Goal: Transaction & Acquisition: Purchase product/service

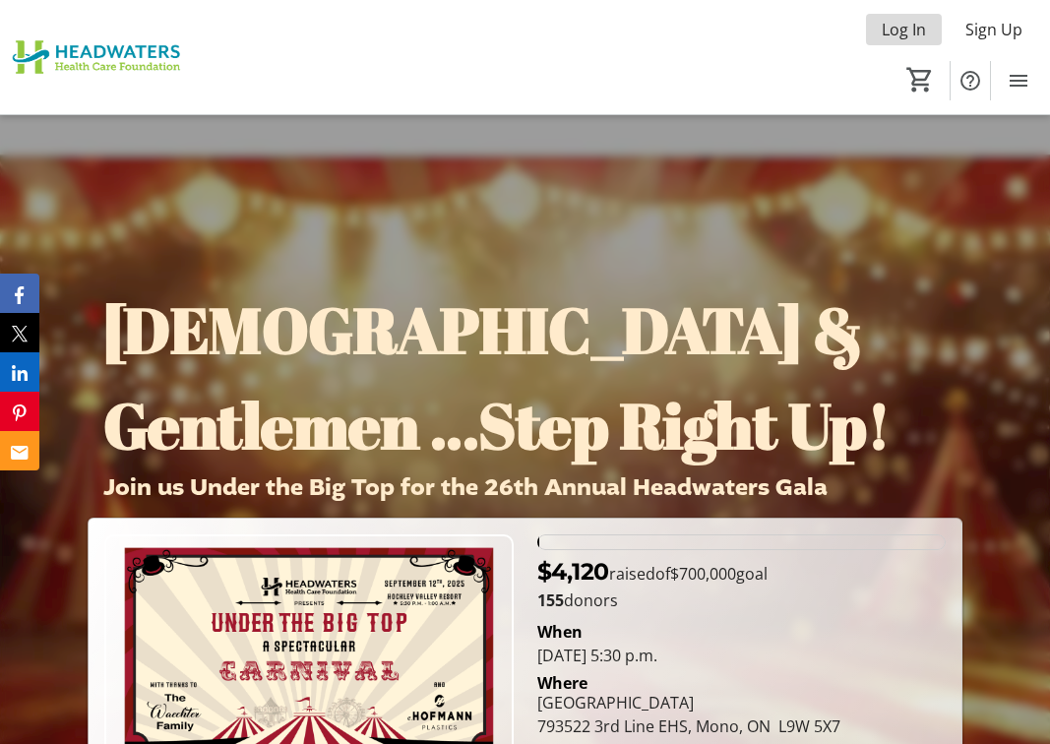
click at [899, 31] on span "Log In" at bounding box center [904, 30] width 44 height 24
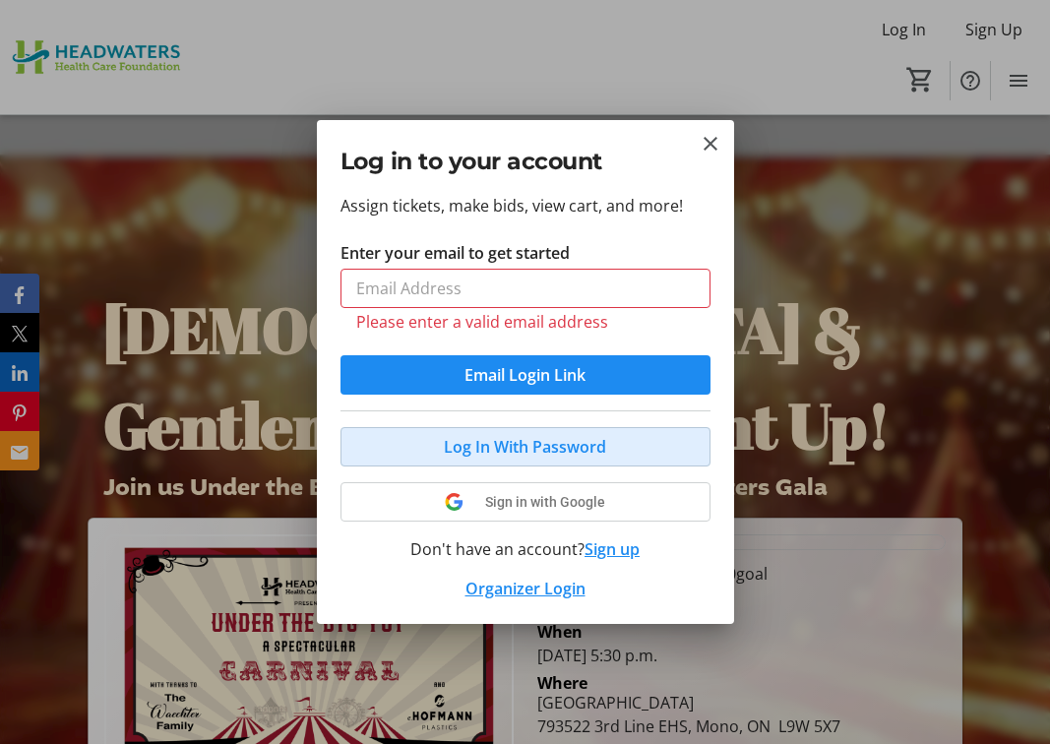
click at [482, 431] on button "Log In With Password" at bounding box center [525, 446] width 370 height 39
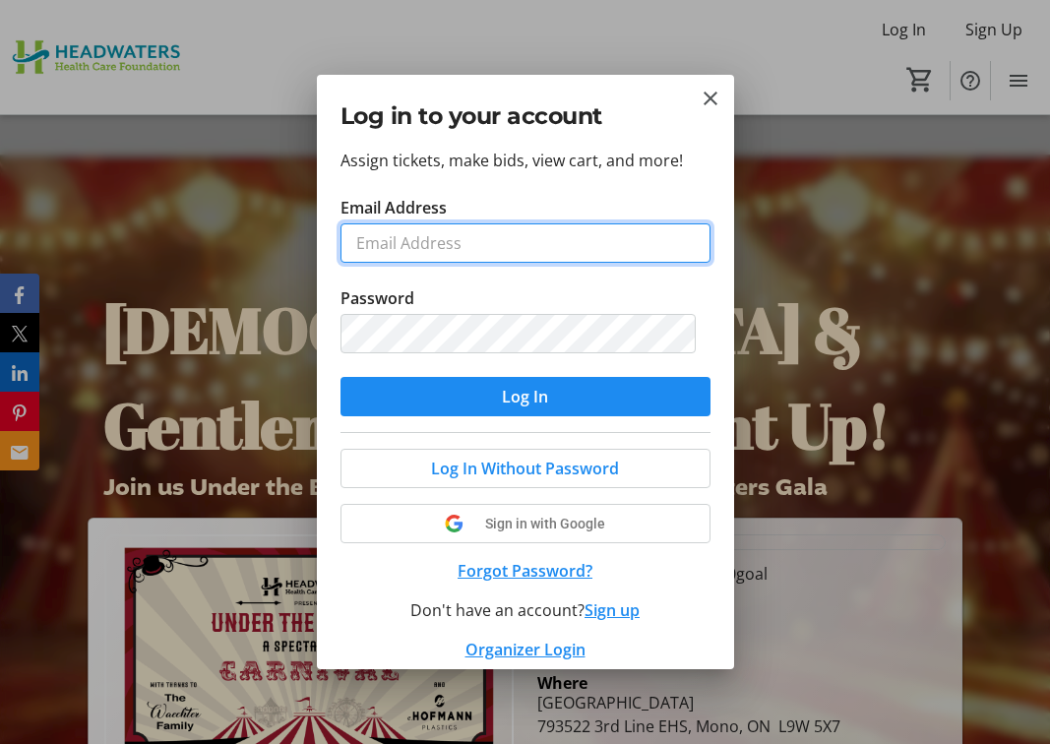
click at [397, 246] on input "Email Address" at bounding box center [525, 242] width 370 height 39
type input "kg.trophy@outlook.com"
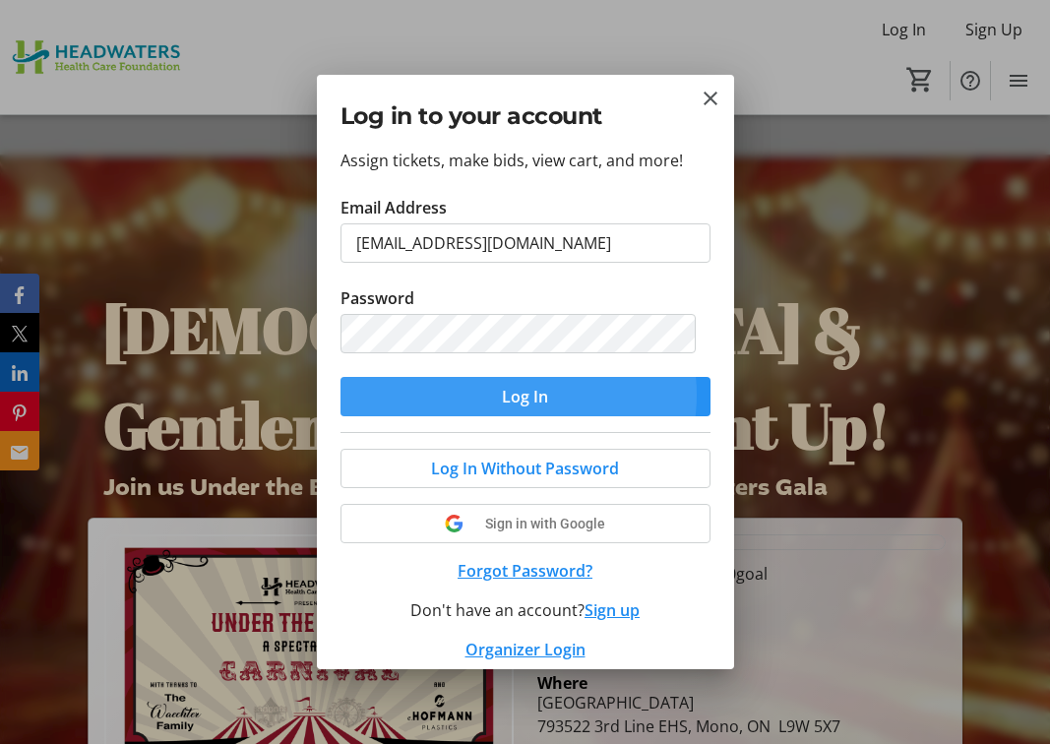
click at [511, 395] on span "Log In" at bounding box center [525, 397] width 46 height 24
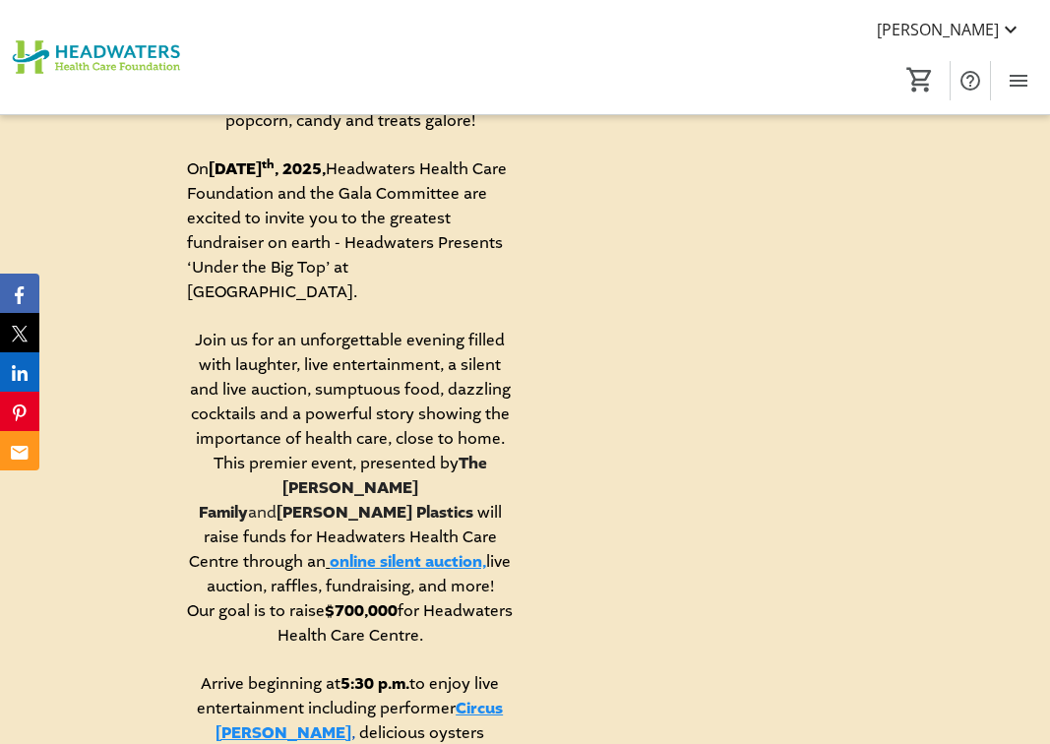
scroll to position [1082, 0]
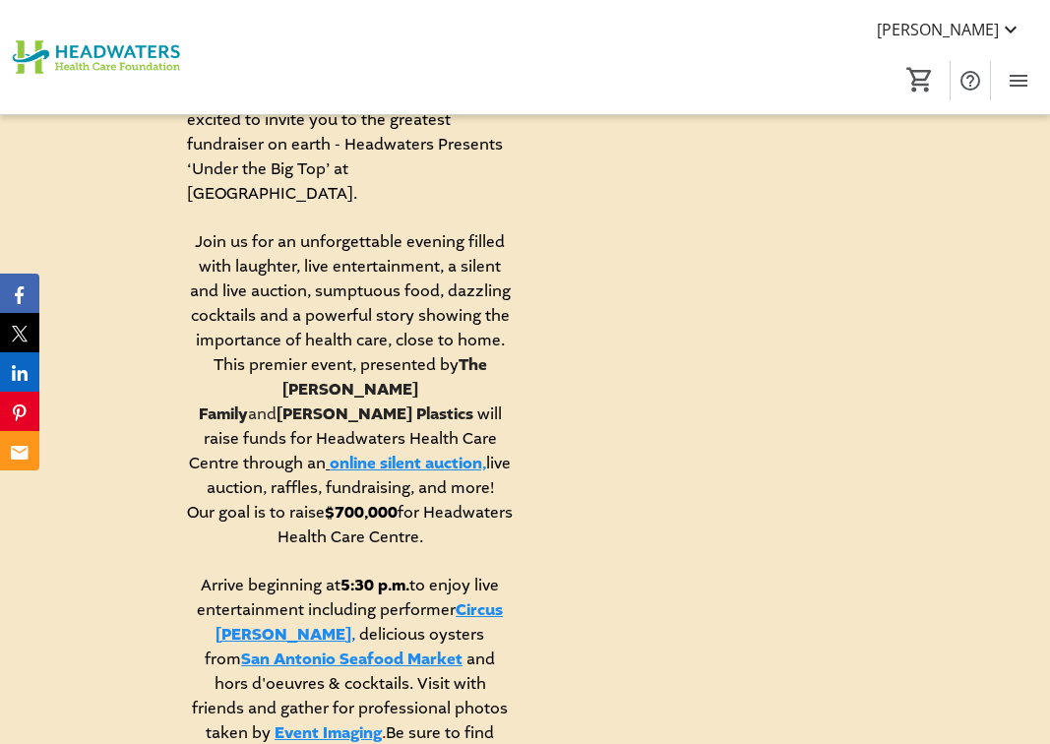
click at [424, 453] on link "online silent auction," at bounding box center [408, 464] width 156 height 22
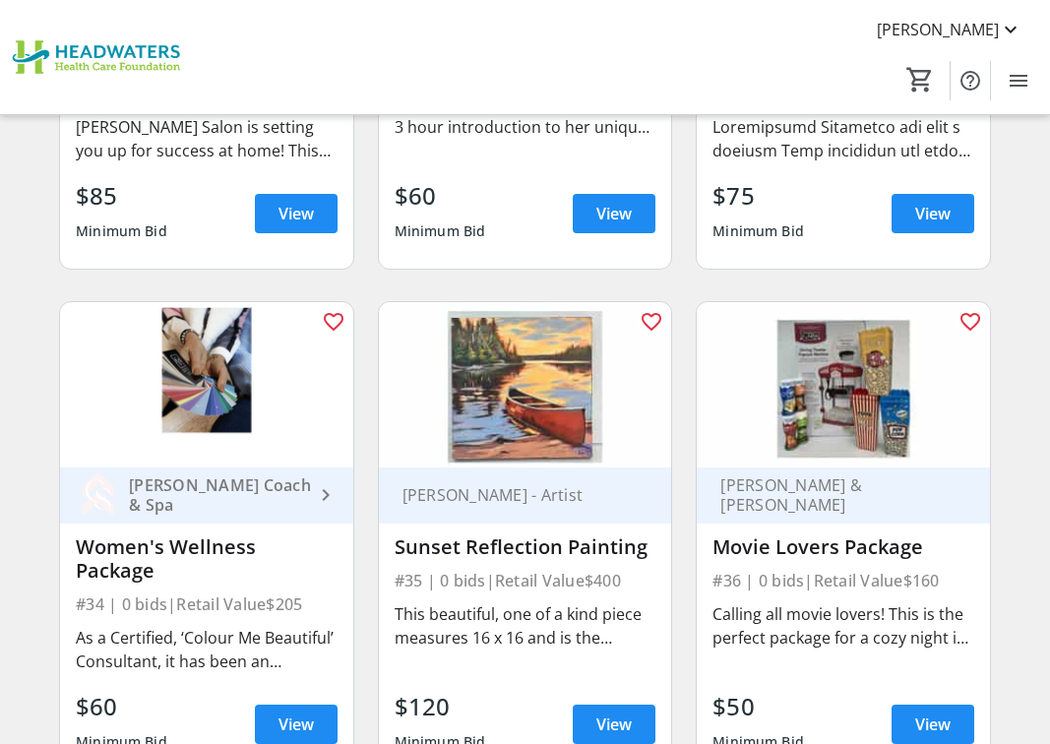
scroll to position [5609, 0]
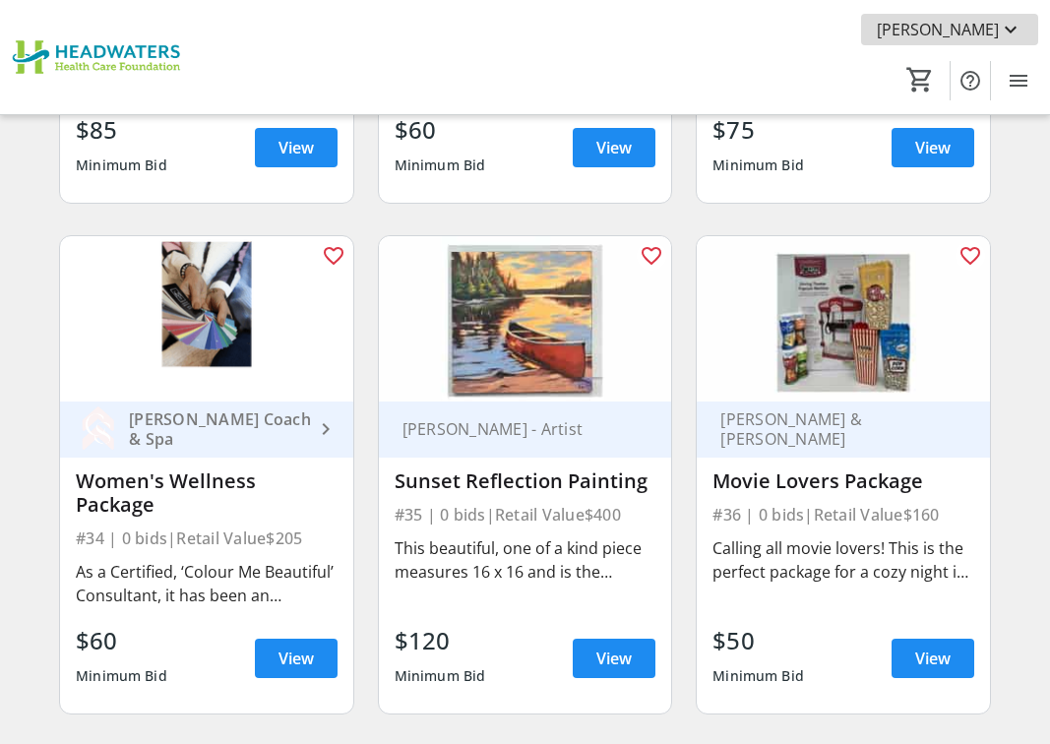
click at [992, 26] on span "[PERSON_NAME]" at bounding box center [938, 30] width 122 height 24
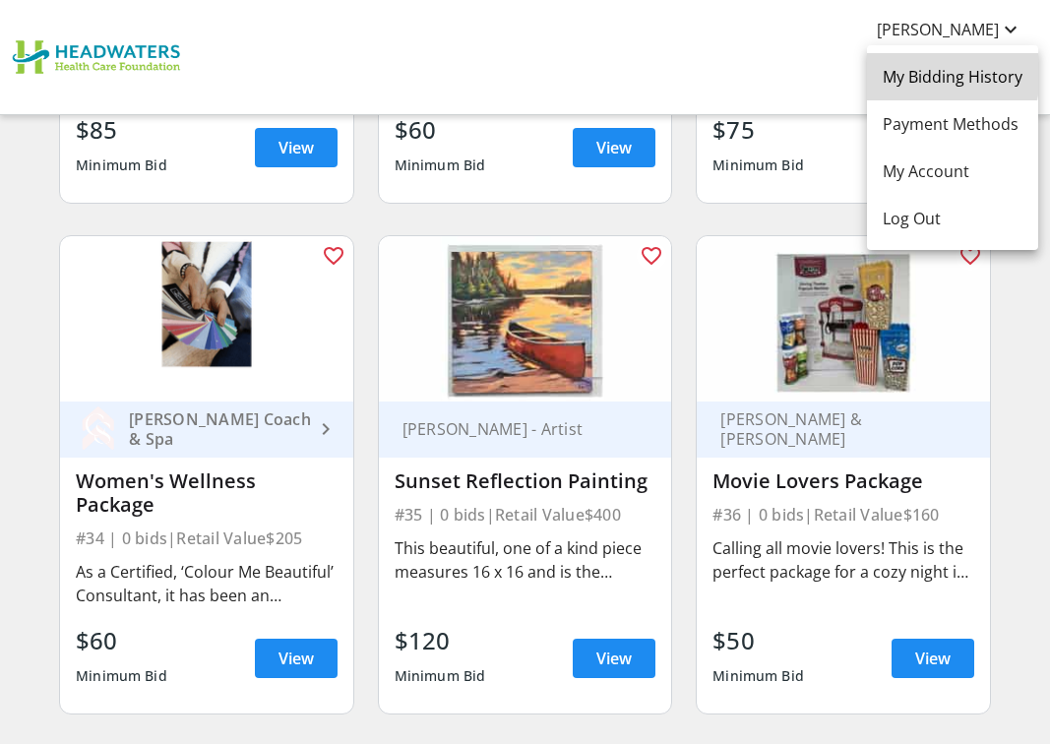
click at [928, 74] on span "My Bidding History" at bounding box center [953, 77] width 140 height 24
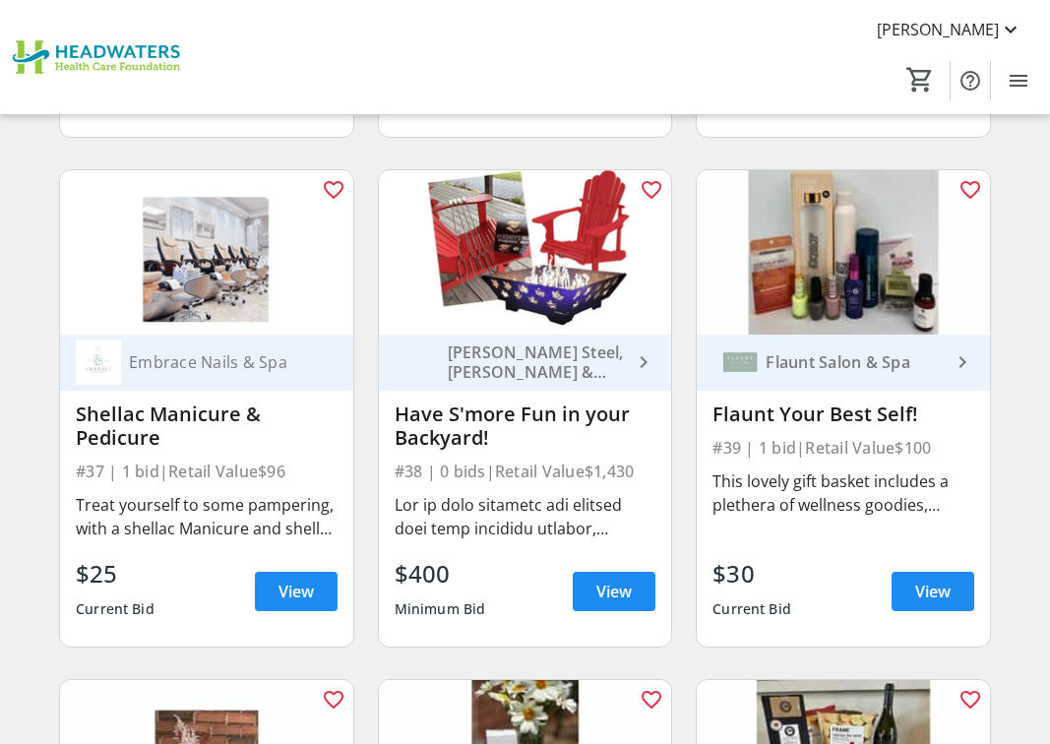
scroll to position [6199, 0]
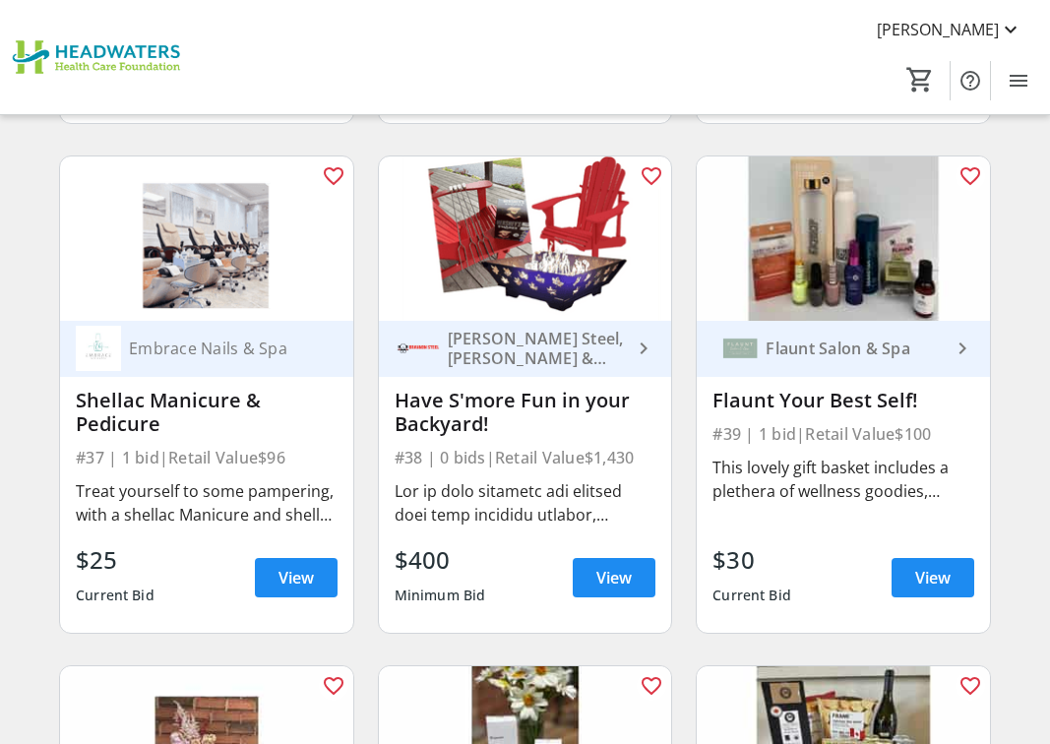
click at [461, 389] on div "Have S'more Fun in your Backyard!" at bounding box center [526, 412] width 262 height 47
click at [610, 566] on span "View" at bounding box center [613, 578] width 35 height 24
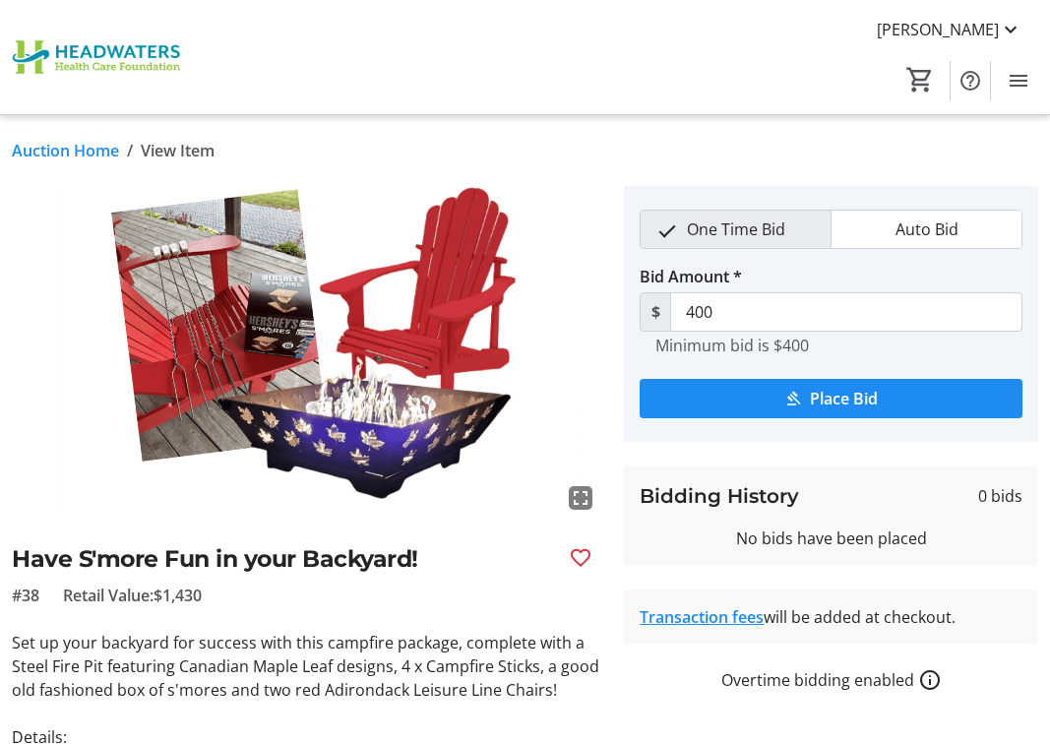
click at [72, 146] on link "Auction Home" at bounding box center [65, 151] width 107 height 24
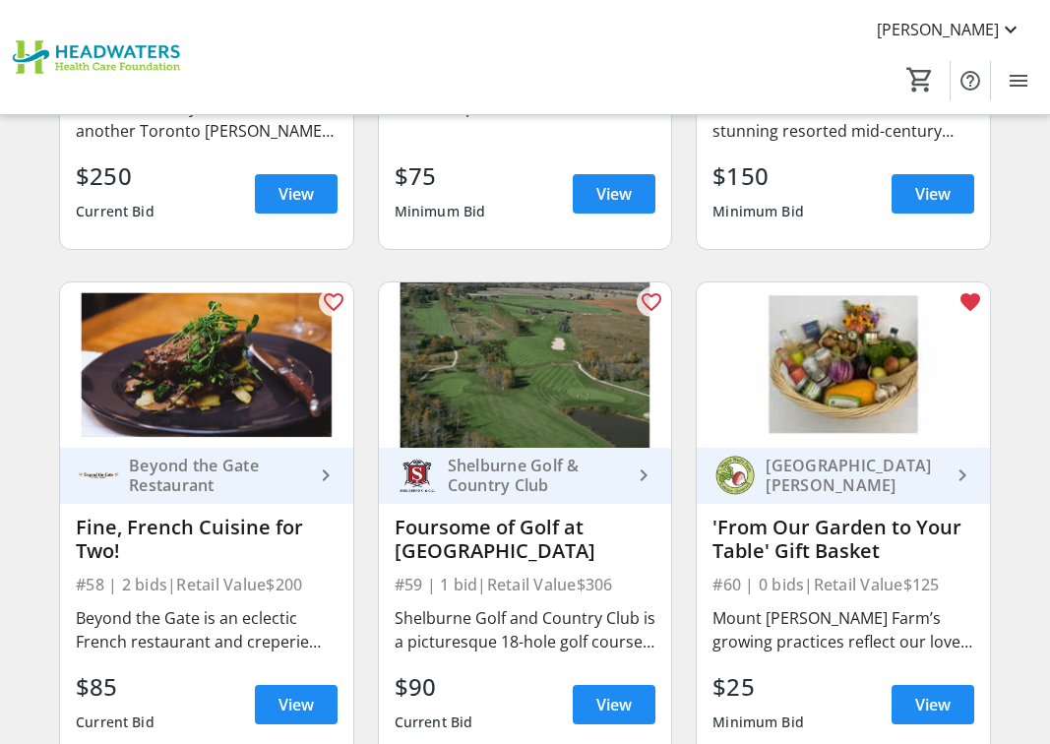
scroll to position [9741, 0]
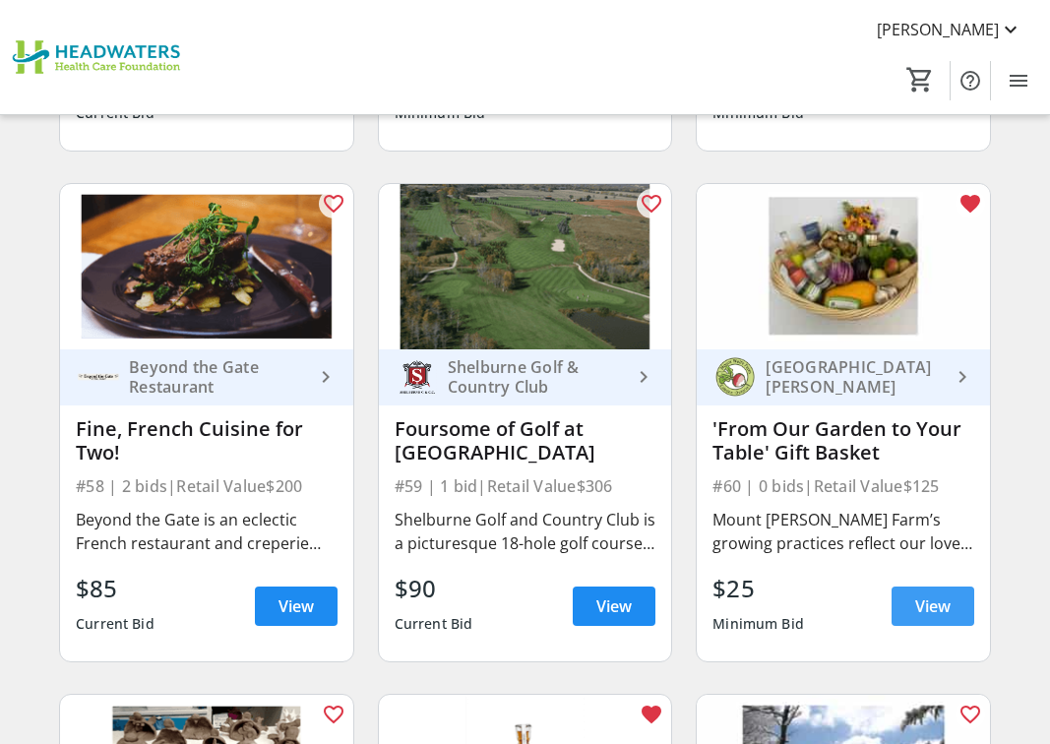
click at [924, 594] on span "View" at bounding box center [932, 606] width 35 height 24
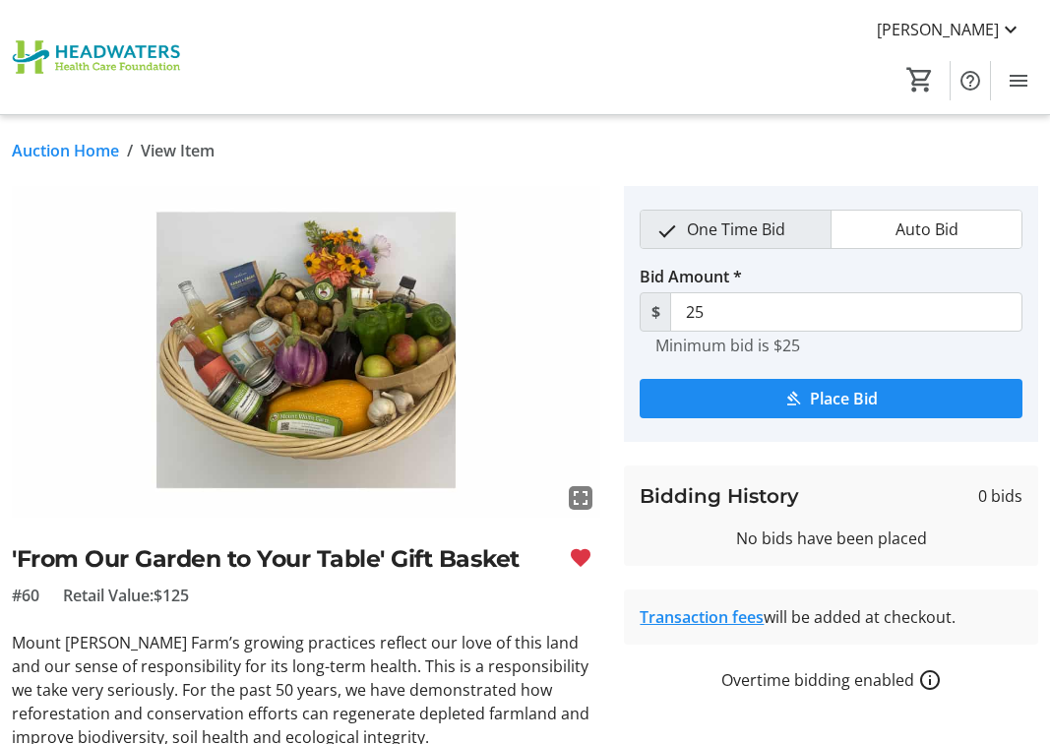
click at [84, 151] on link "Auction Home" at bounding box center [65, 151] width 107 height 24
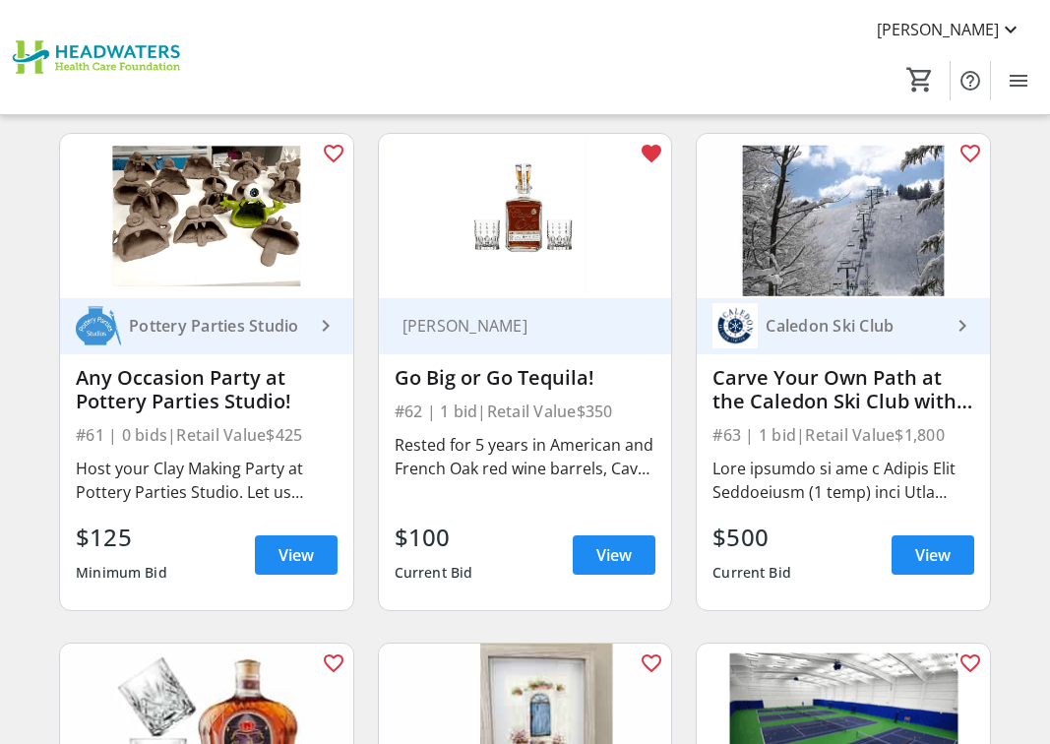
scroll to position [10332, 0]
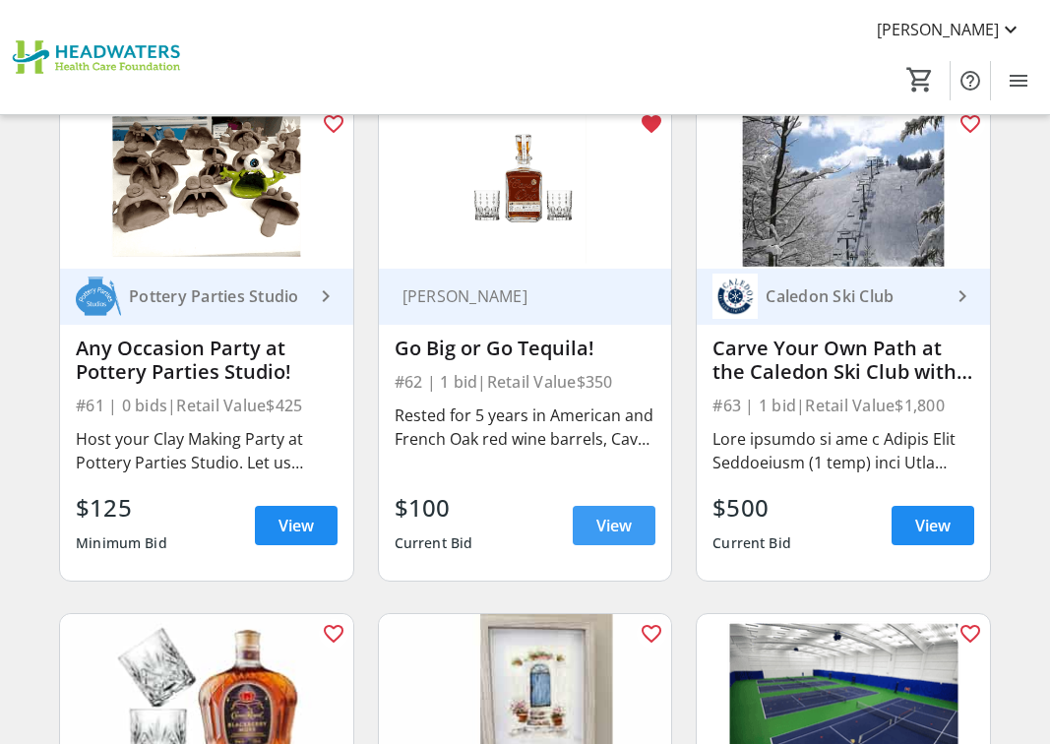
click at [629, 514] on span "View" at bounding box center [613, 526] width 35 height 24
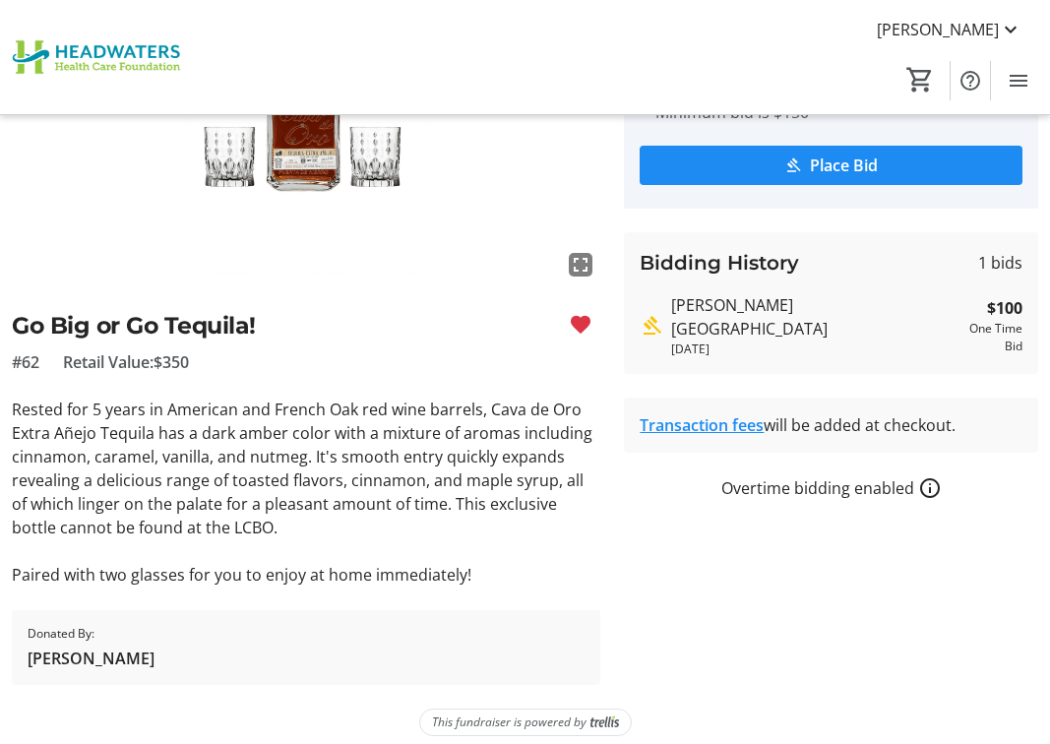
scroll to position [249, 0]
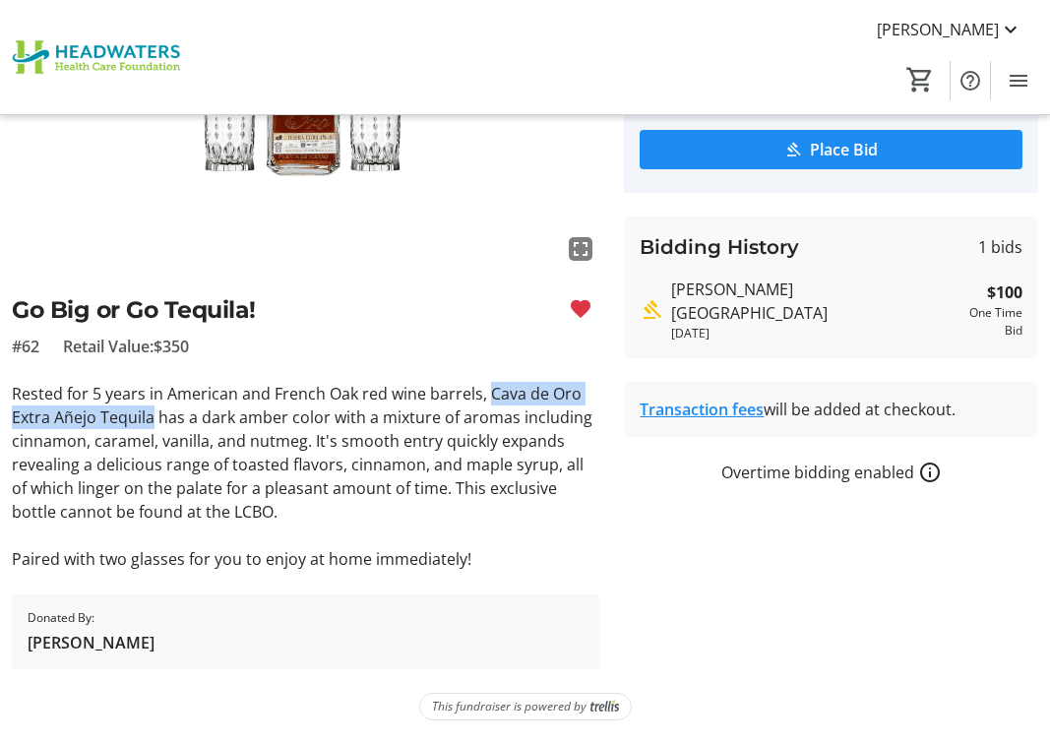
drag, startPoint x: 150, startPoint y: 415, endPoint x: 489, endPoint y: 385, distance: 340.8
click at [489, 385] on p "Rested for 5 years in American and French Oak red wine barrels, Cava de Oro Ext…" at bounding box center [306, 453] width 588 height 142
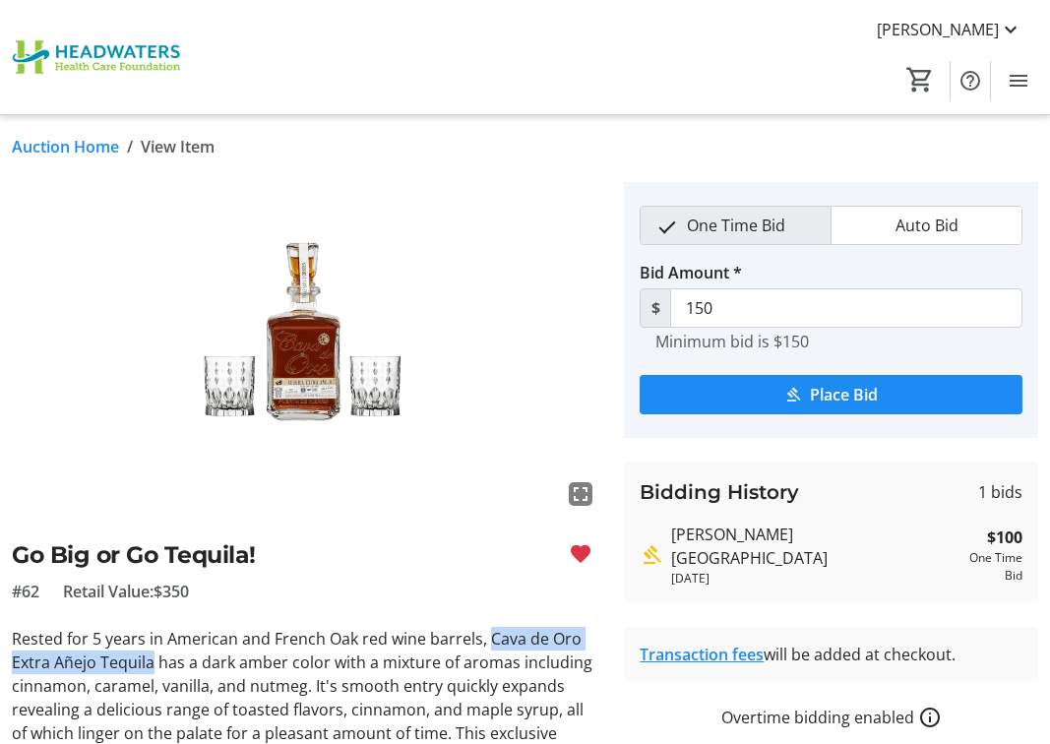
scroll to position [0, 0]
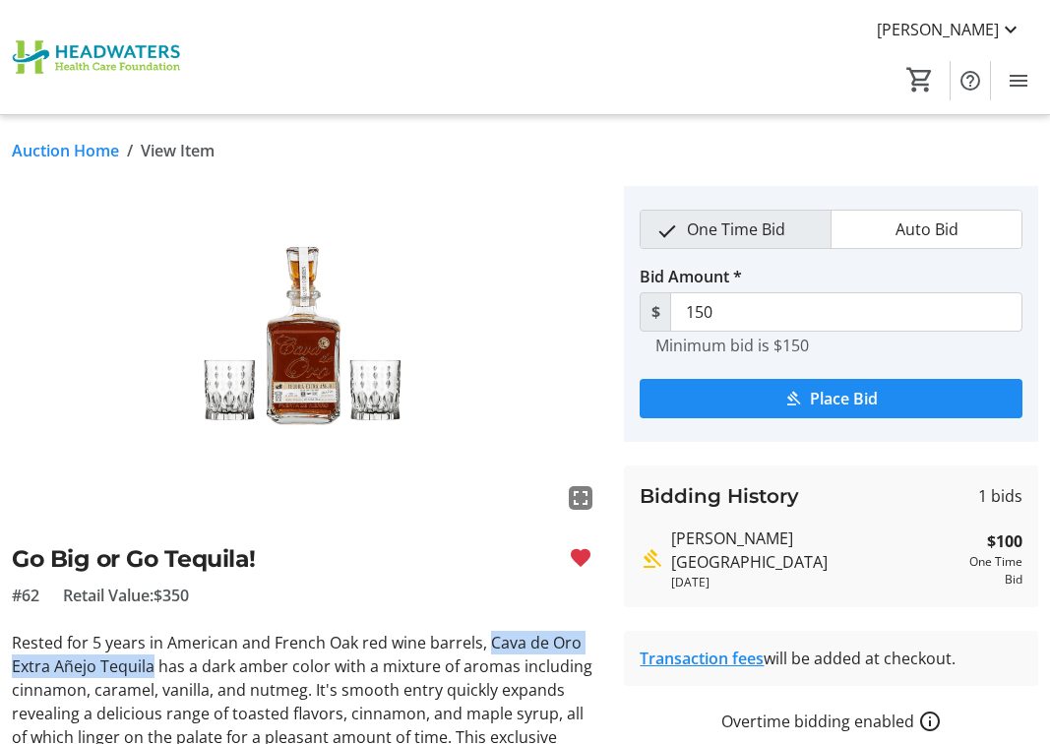
click at [78, 144] on link "Auction Home" at bounding box center [65, 151] width 107 height 24
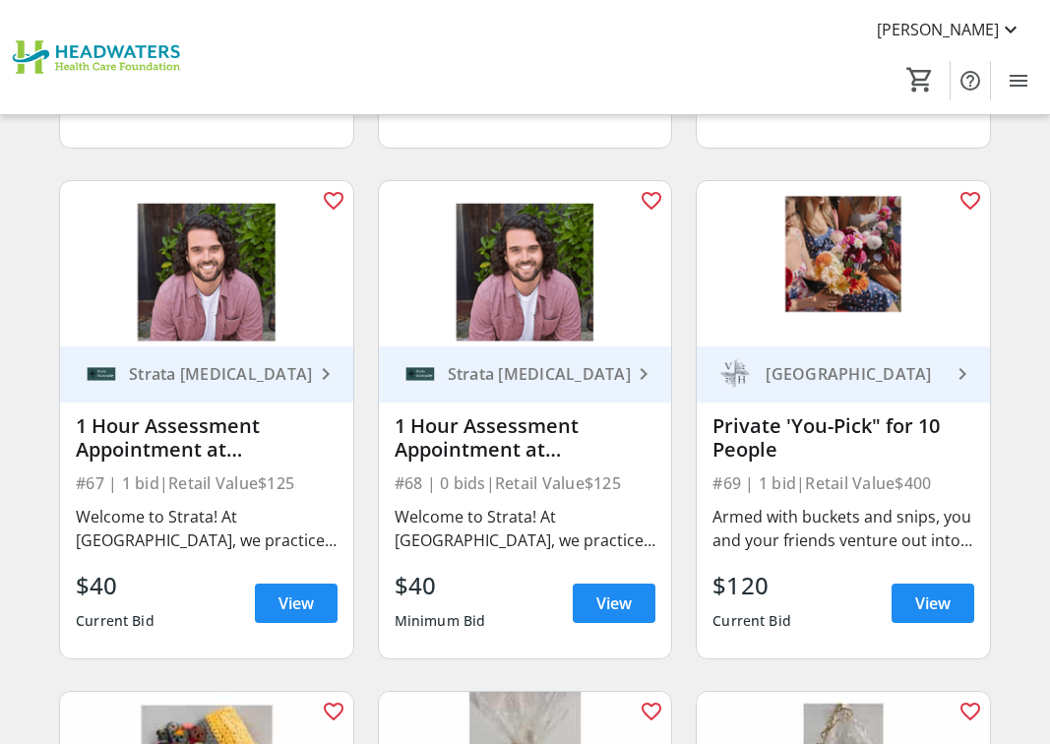
scroll to position [11316, 0]
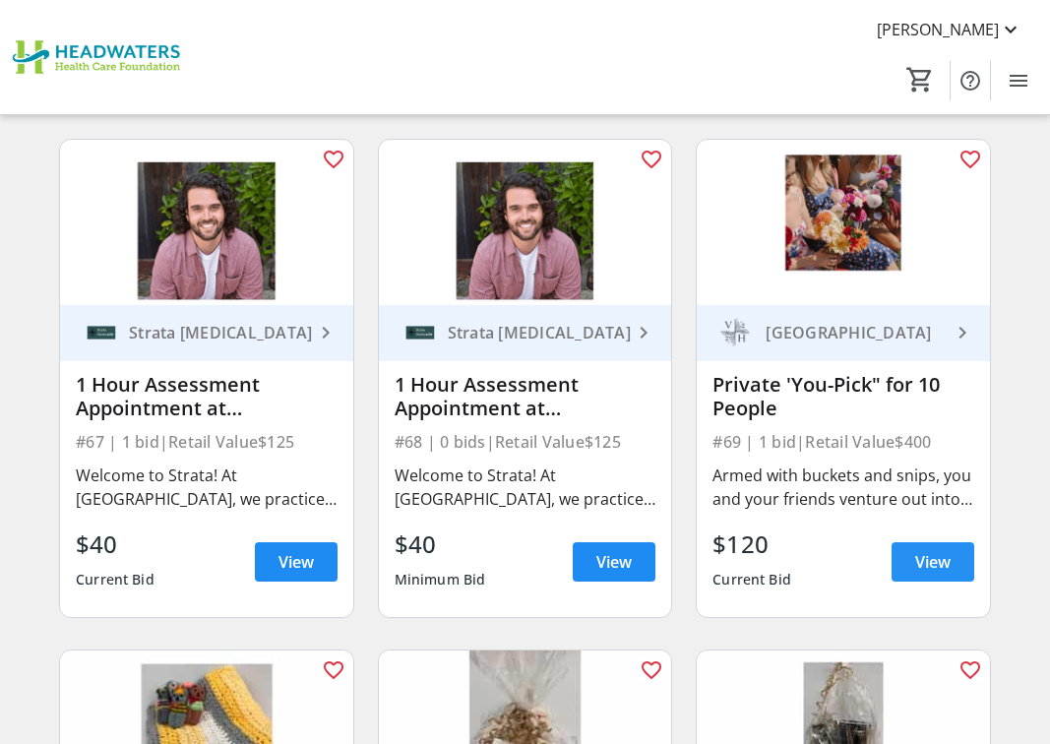
click at [935, 550] on span "View" at bounding box center [932, 562] width 35 height 24
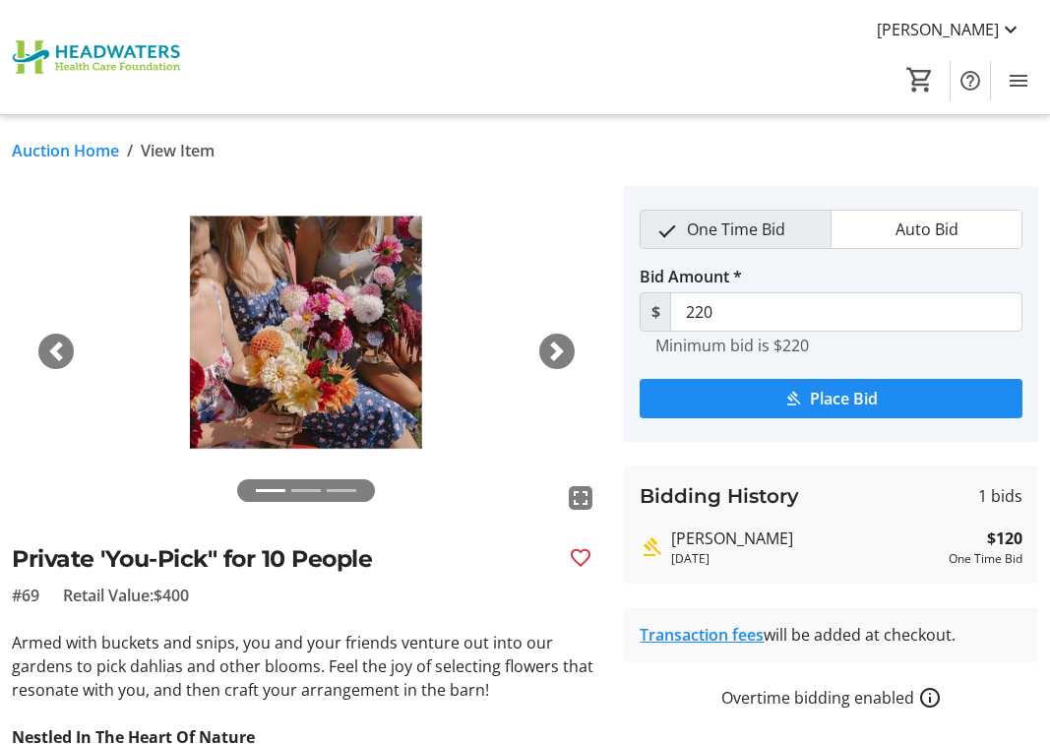
click at [75, 147] on link "Auction Home" at bounding box center [65, 151] width 107 height 24
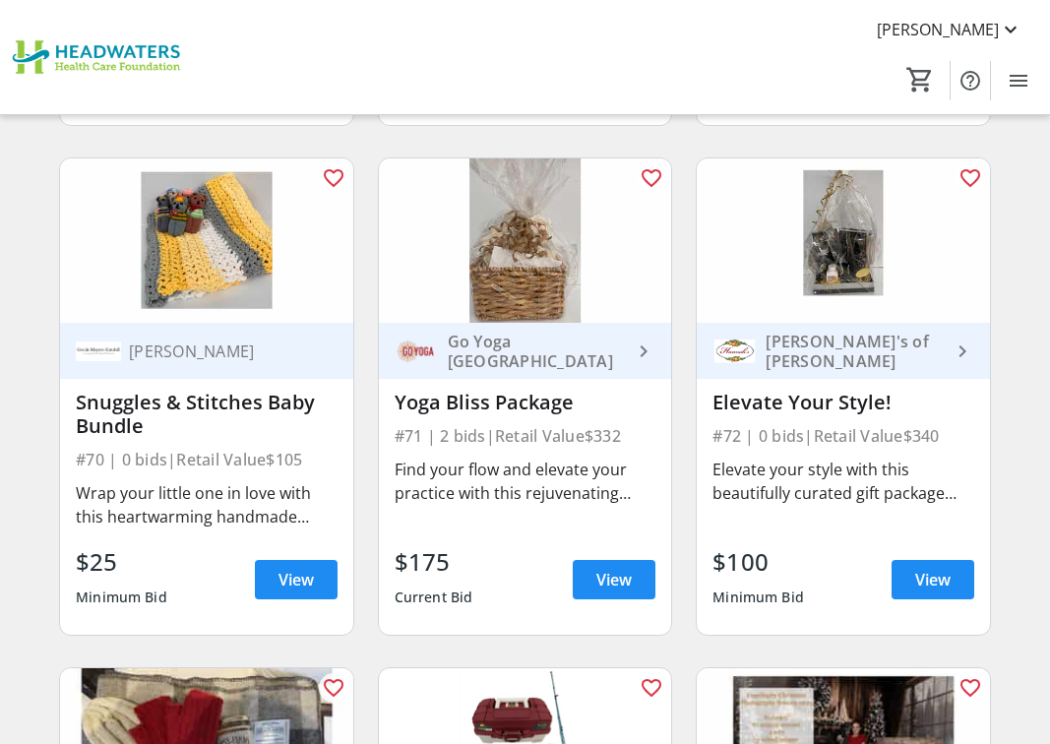
scroll to position [11709, 0]
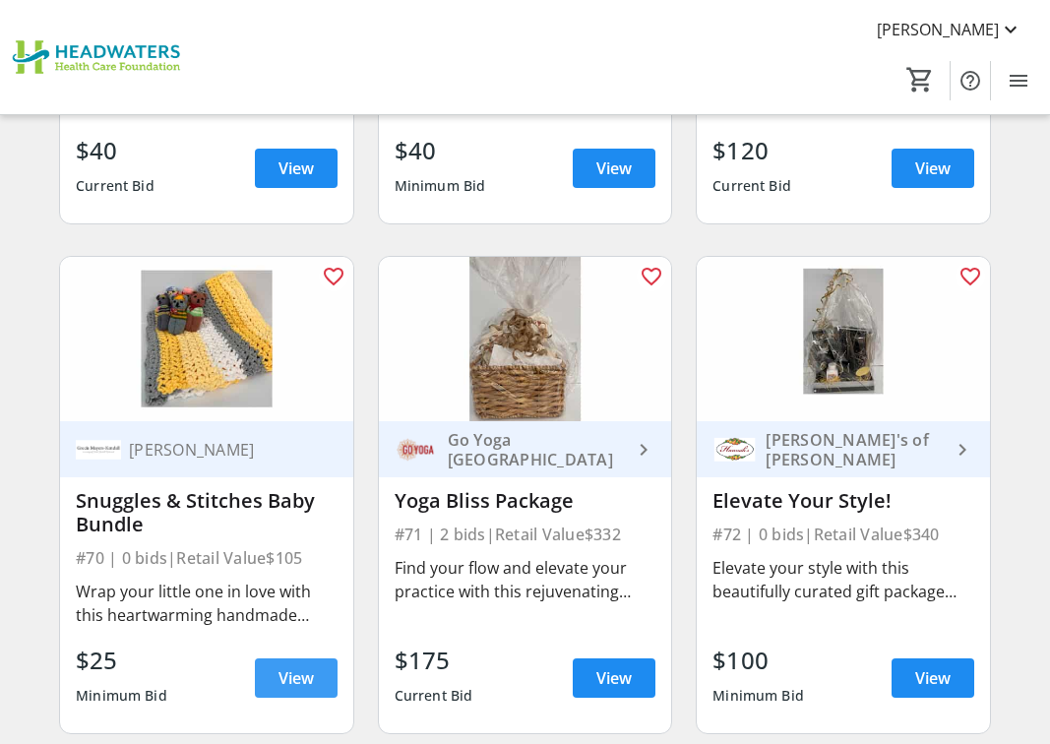
click at [308, 666] on span "View" at bounding box center [295, 678] width 35 height 24
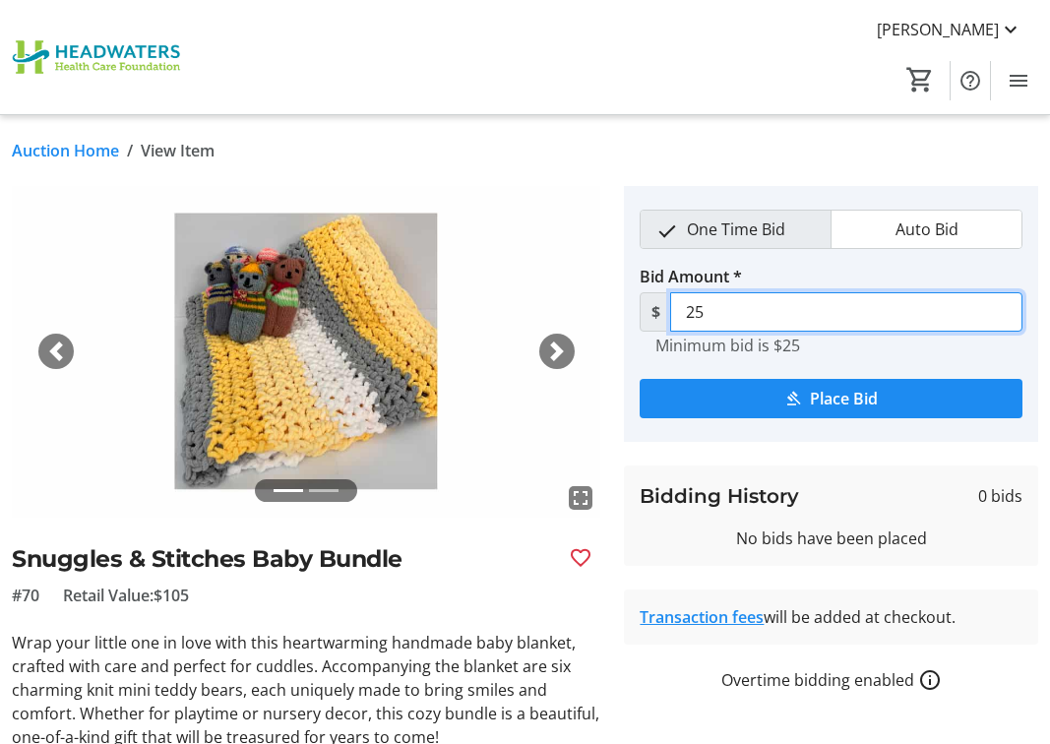
click at [734, 311] on input "25" at bounding box center [846, 311] width 352 height 39
type input "20"
drag, startPoint x: 717, startPoint y: 307, endPoint x: 611, endPoint y: 309, distance: 106.3
click at [611, 309] on div "fullscreen fullscreen Previous Next Snuggles & Stitches Baby Bundle #70 Retail …" at bounding box center [525, 540] width 1050 height 708
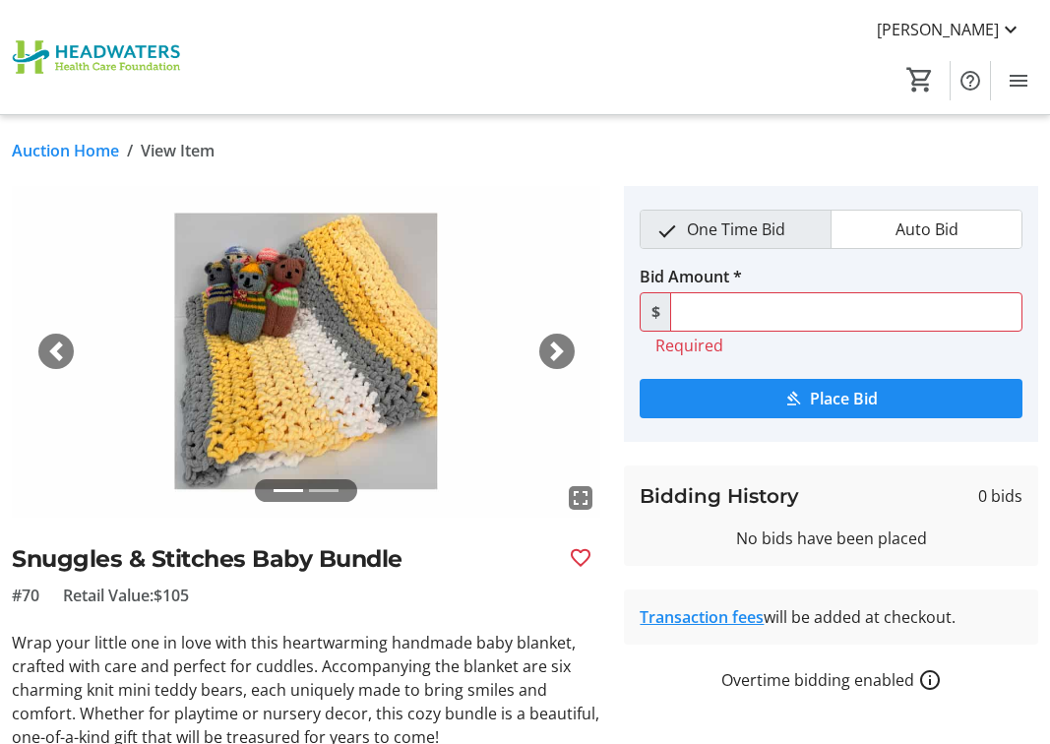
click at [84, 147] on link "Auction Home" at bounding box center [65, 151] width 107 height 24
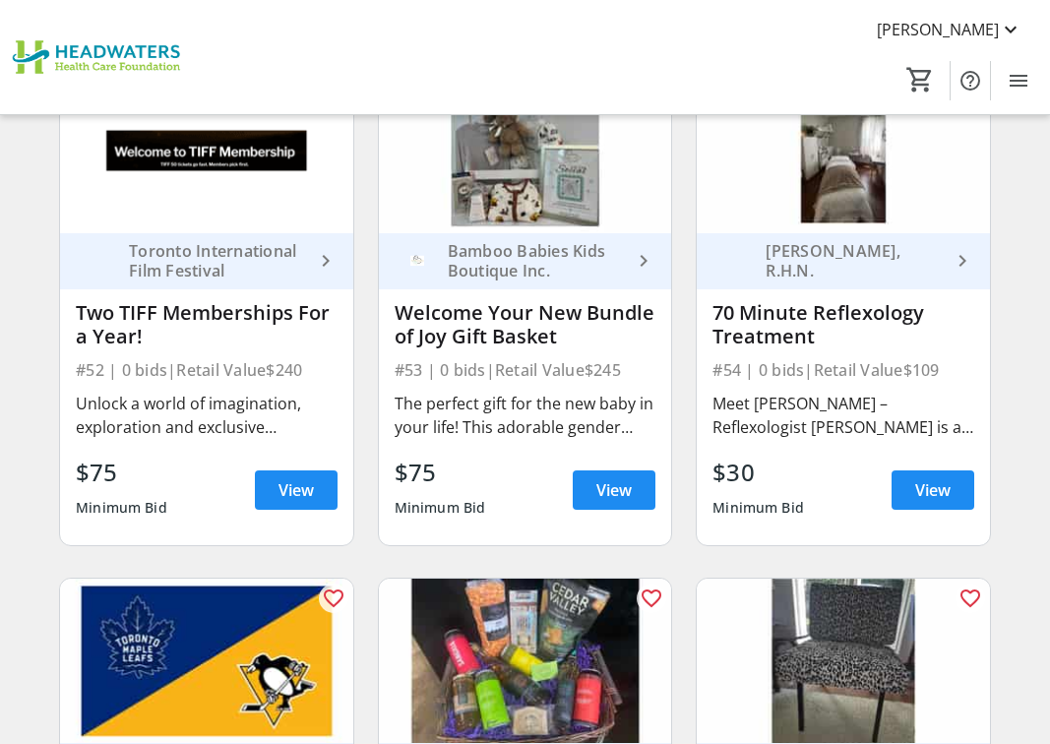
scroll to position [8757, 0]
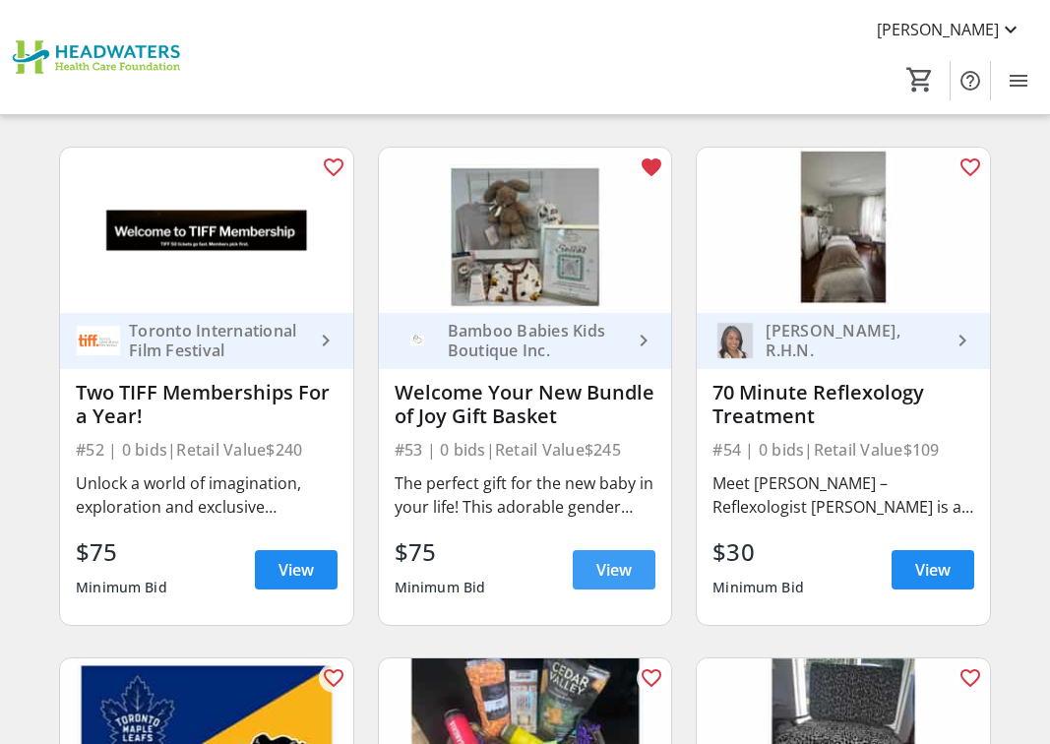
click at [602, 558] on span "View" at bounding box center [613, 570] width 35 height 24
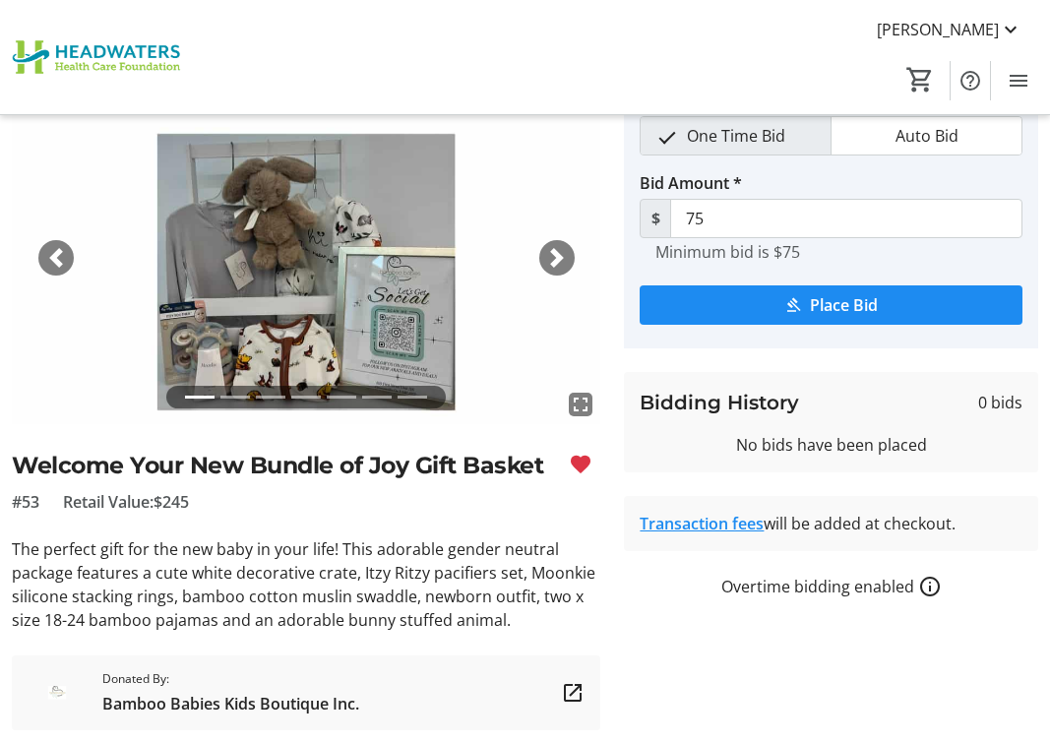
scroll to position [98, 0]
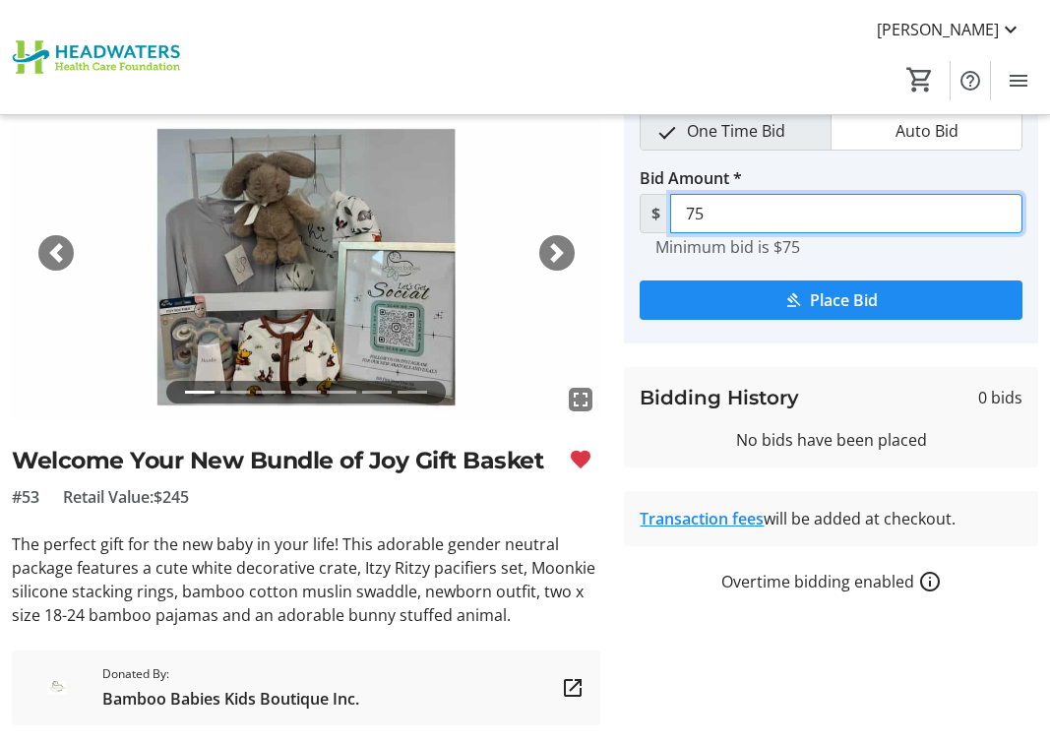
drag, startPoint x: 716, startPoint y: 212, endPoint x: 673, endPoint y: 214, distance: 43.3
click at [673, 214] on input "75" at bounding box center [846, 213] width 352 height 39
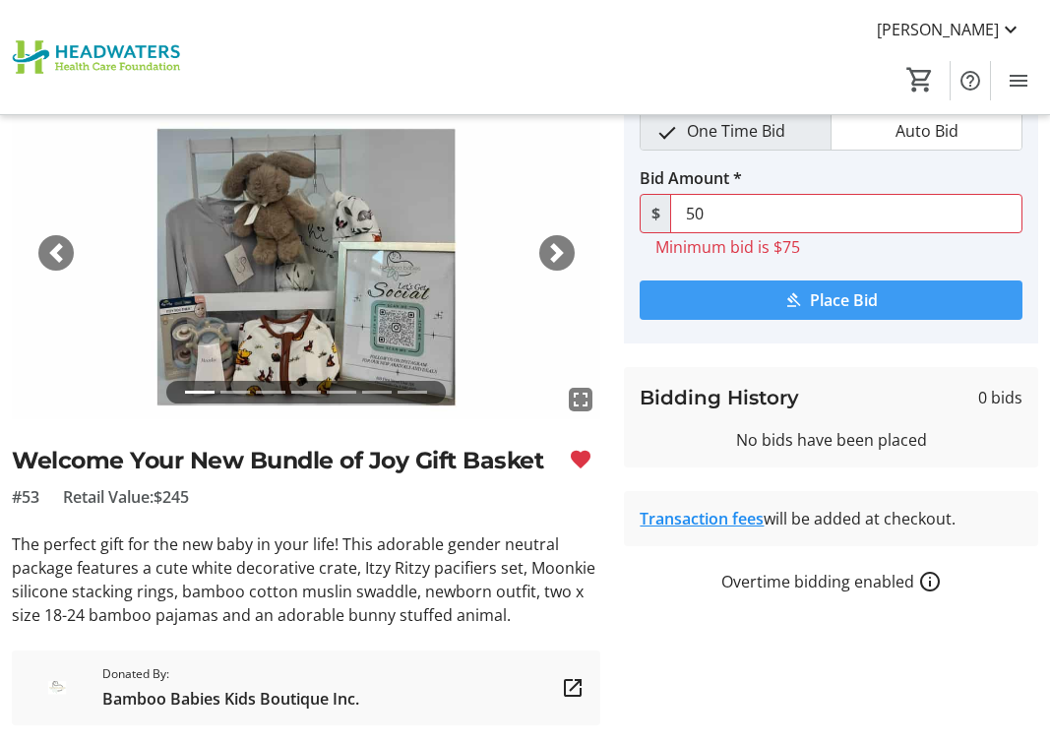
click at [831, 284] on span "submit" at bounding box center [831, 299] width 383 height 47
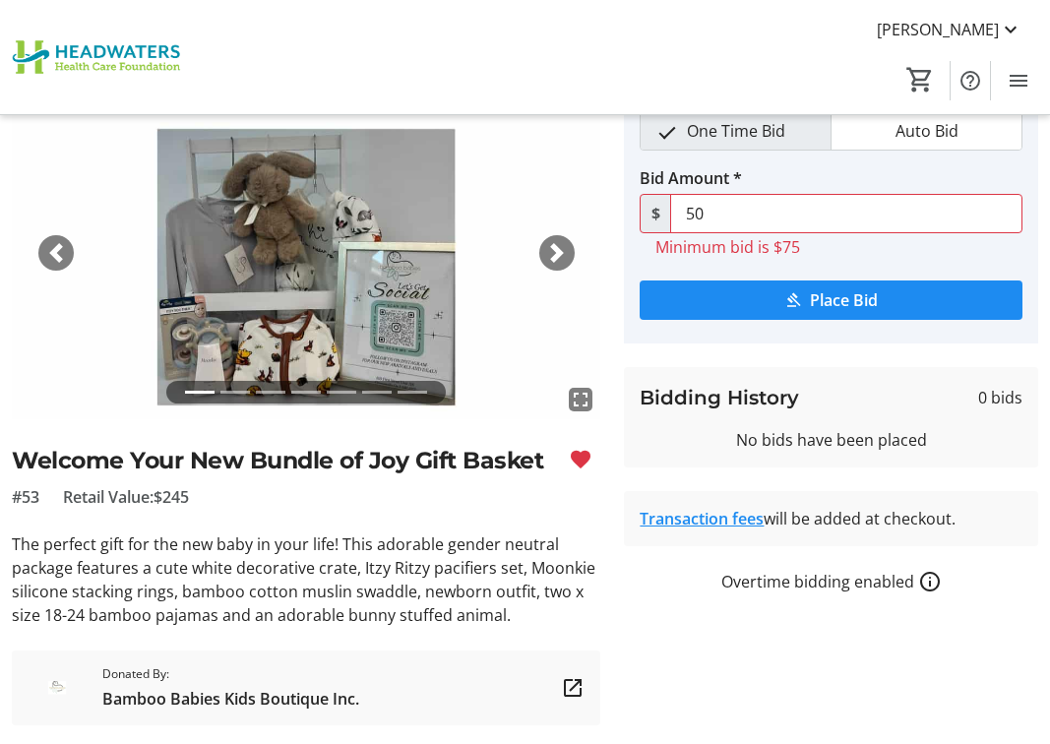
click at [674, 353] on div "One Time Bid Auto Bid Bid Amount * $ 50 Minimum bid is $75 Place Bid Bidding Hi…" at bounding box center [831, 341] width 414 height 506
drag, startPoint x: 711, startPoint y: 208, endPoint x: 669, endPoint y: 209, distance: 42.3
click at [669, 209] on div "$ 50" at bounding box center [831, 213] width 383 height 39
type input "75"
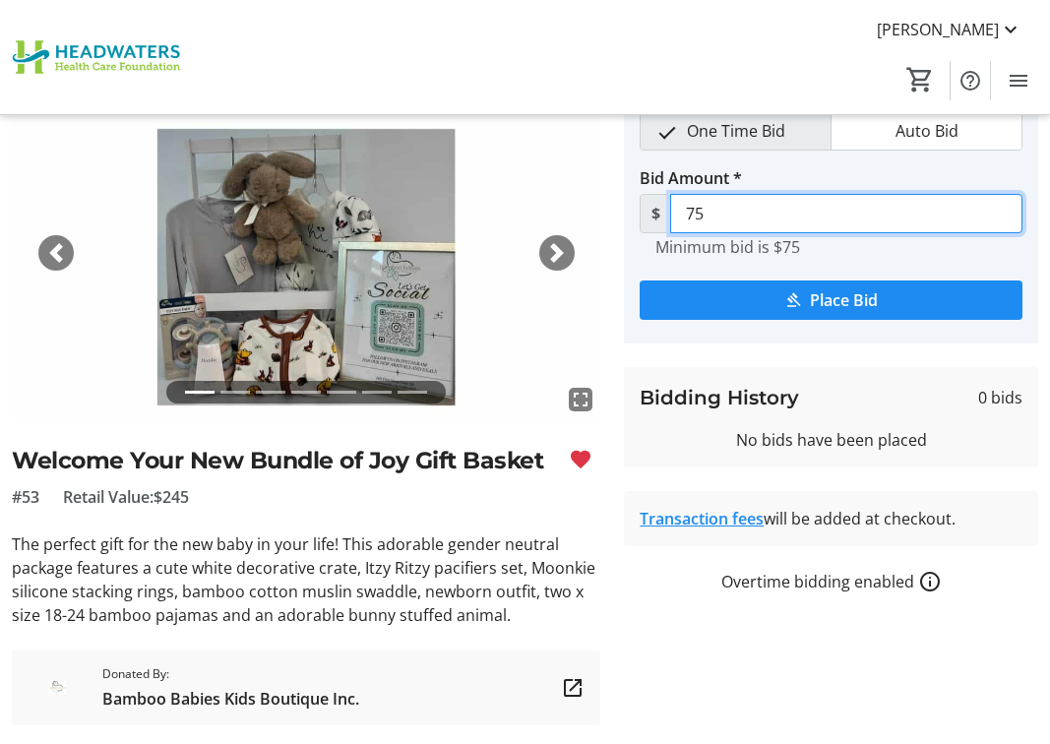
drag, startPoint x: 710, startPoint y: 215, endPoint x: 648, endPoint y: 207, distance: 62.5
click at [650, 215] on div "$ 75" at bounding box center [831, 213] width 383 height 39
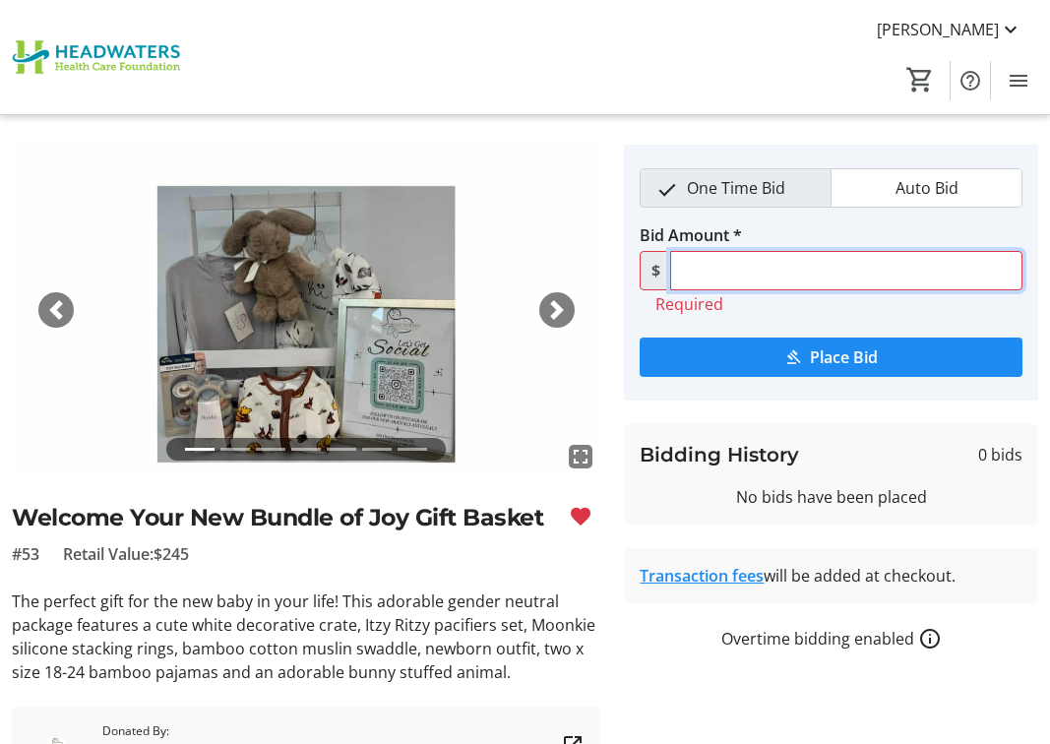
scroll to position [0, 0]
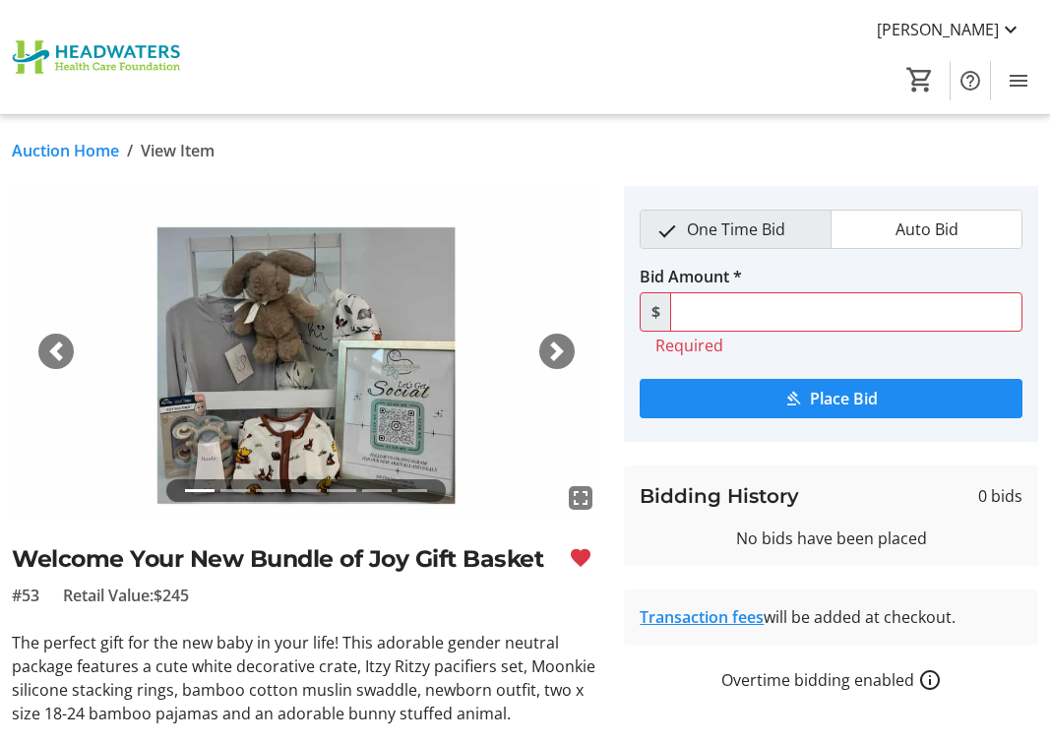
click at [68, 143] on link "Auction Home" at bounding box center [65, 151] width 107 height 24
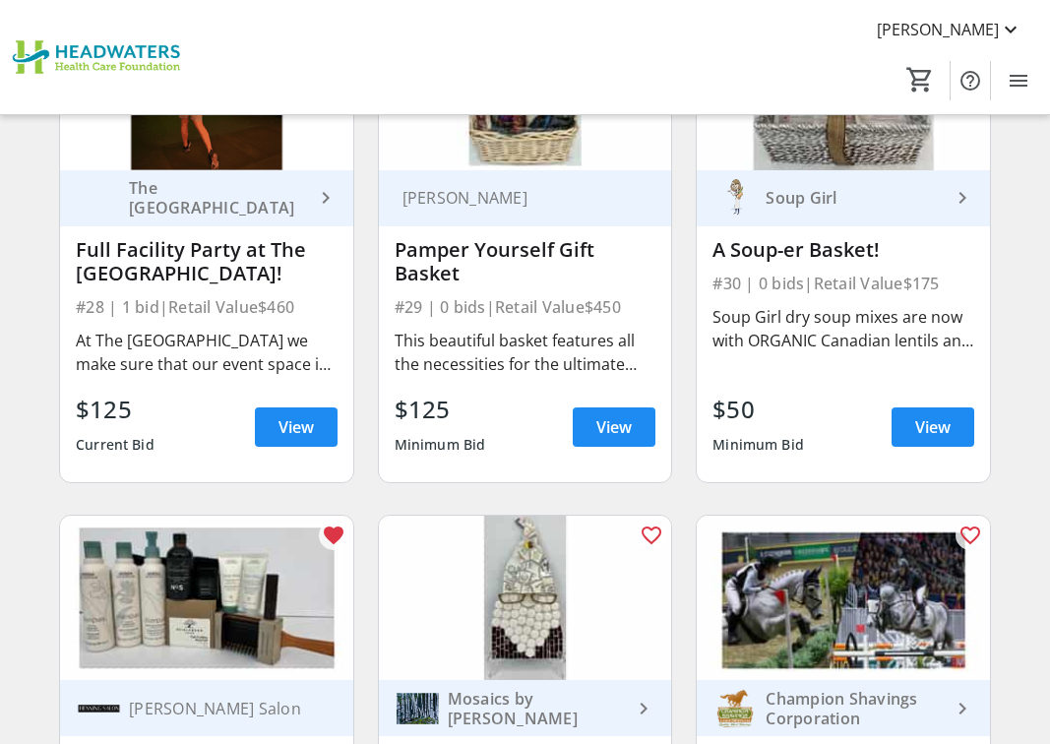
scroll to position [4822, 0]
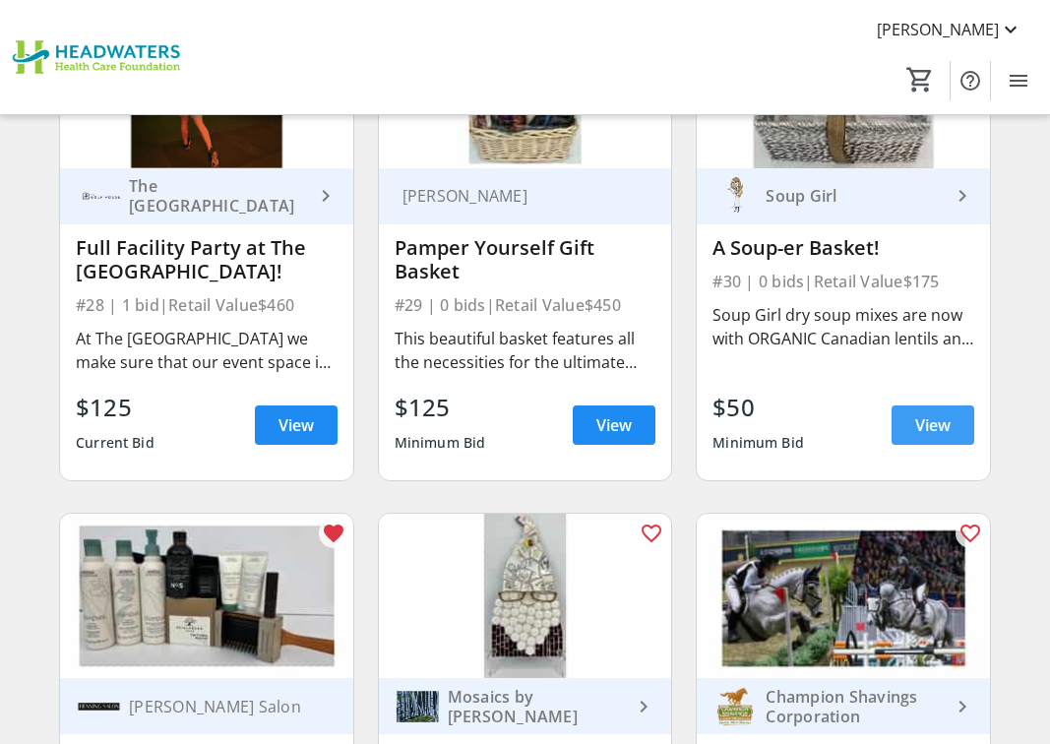
click at [931, 420] on span "View" at bounding box center [932, 425] width 35 height 24
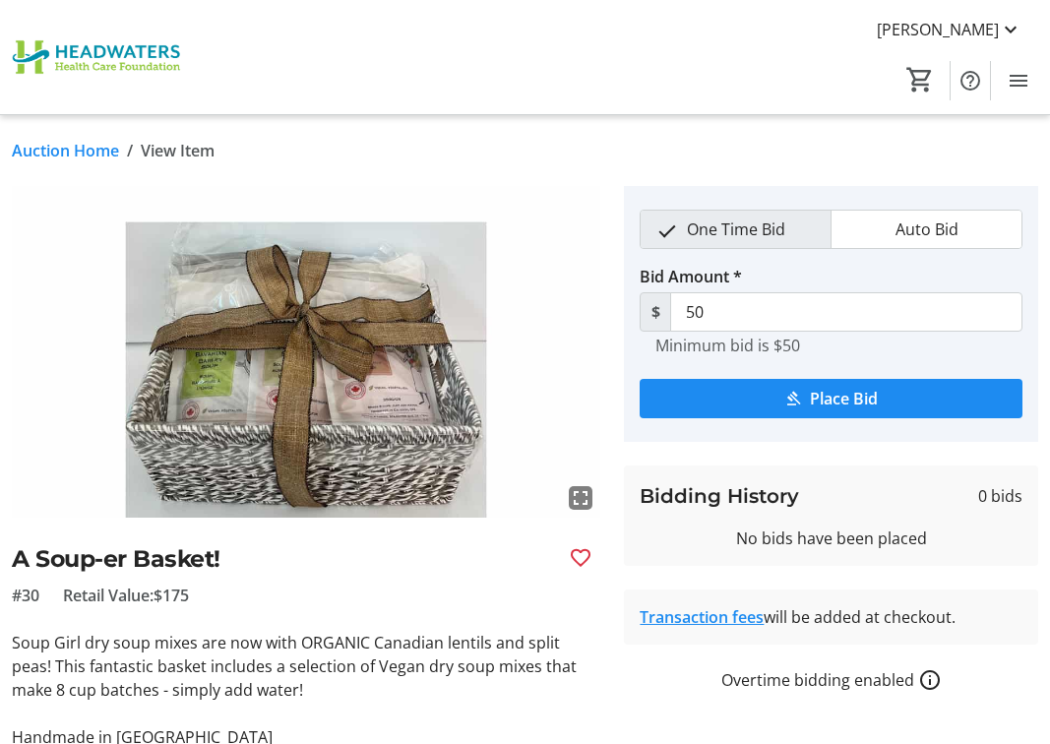
click at [43, 146] on link "Auction Home" at bounding box center [65, 151] width 107 height 24
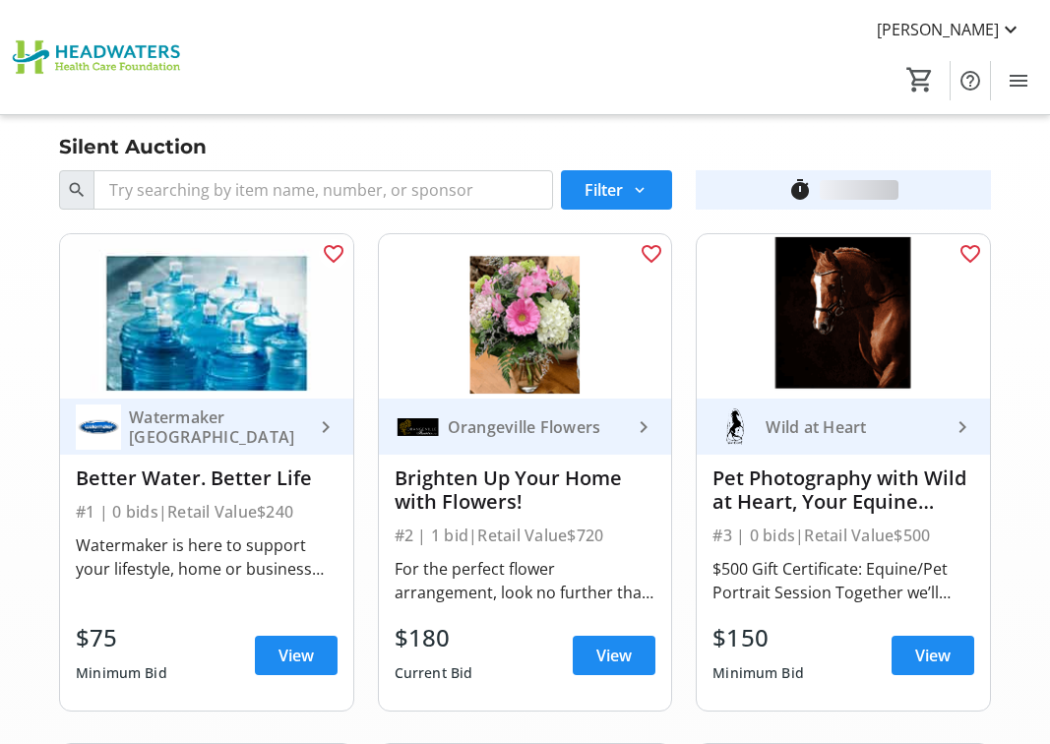
scroll to position [4822, 0]
